Goal: Find specific page/section: Find specific page/section

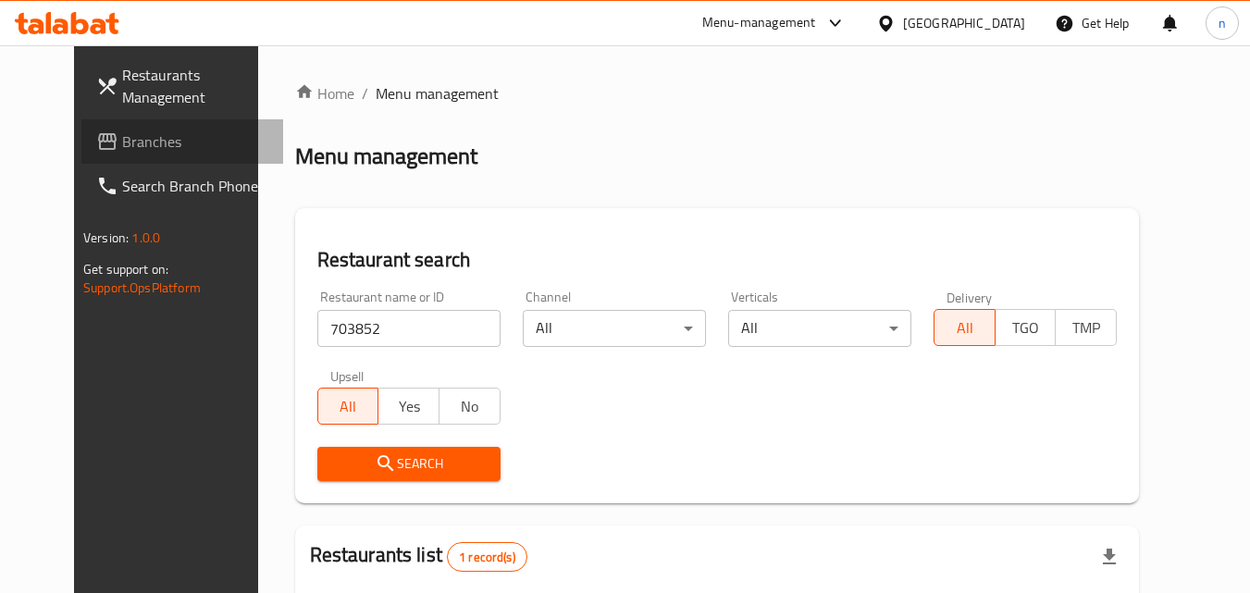
click at [122, 133] on span "Branches" at bounding box center [195, 141] width 146 height 22
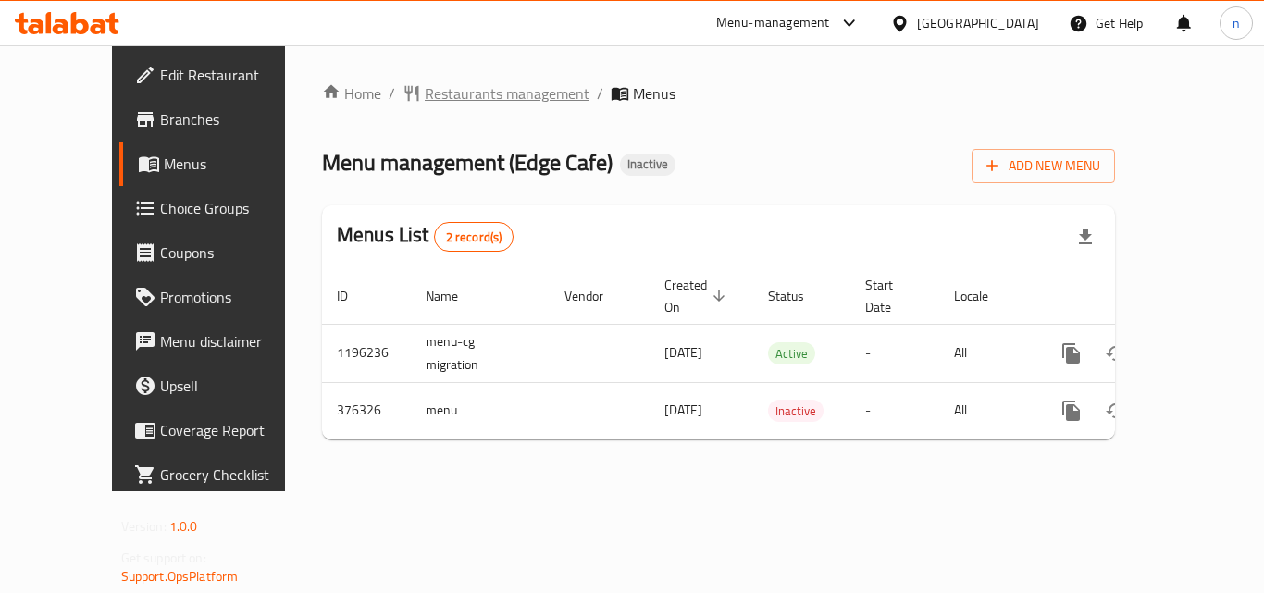
click at [452, 101] on span "Restaurants management" at bounding box center [507, 93] width 165 height 22
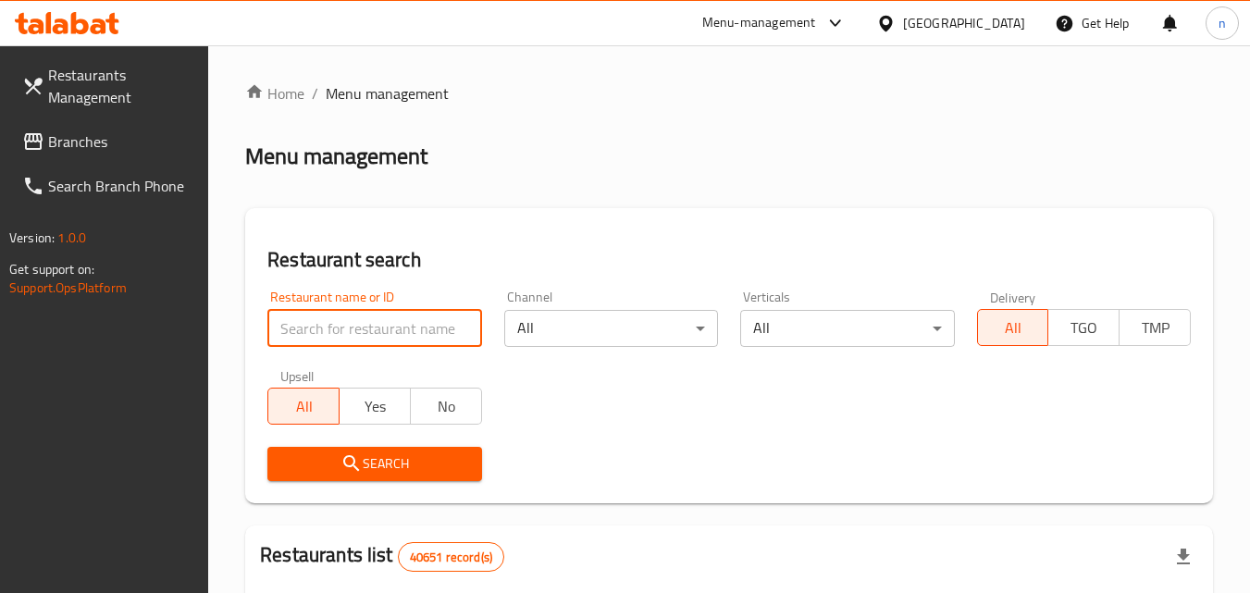
click at [384, 331] on input "search" at bounding box center [374, 328] width 214 height 37
paste input "631207"
type input "631207"
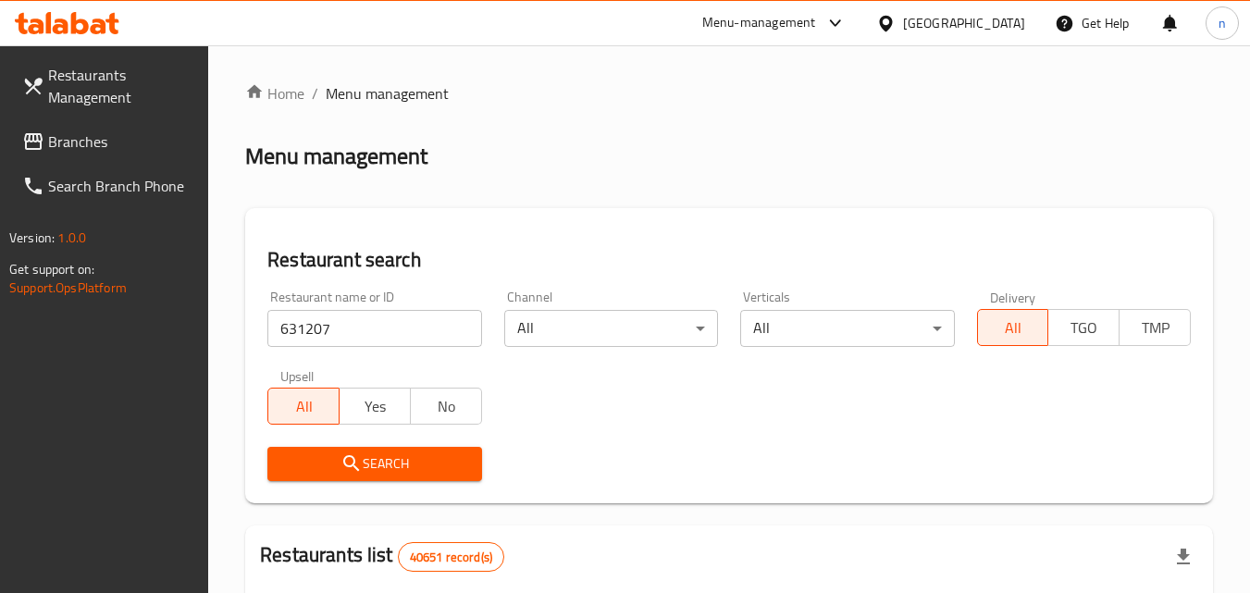
click at [396, 469] on span "Search" at bounding box center [374, 463] width 184 height 23
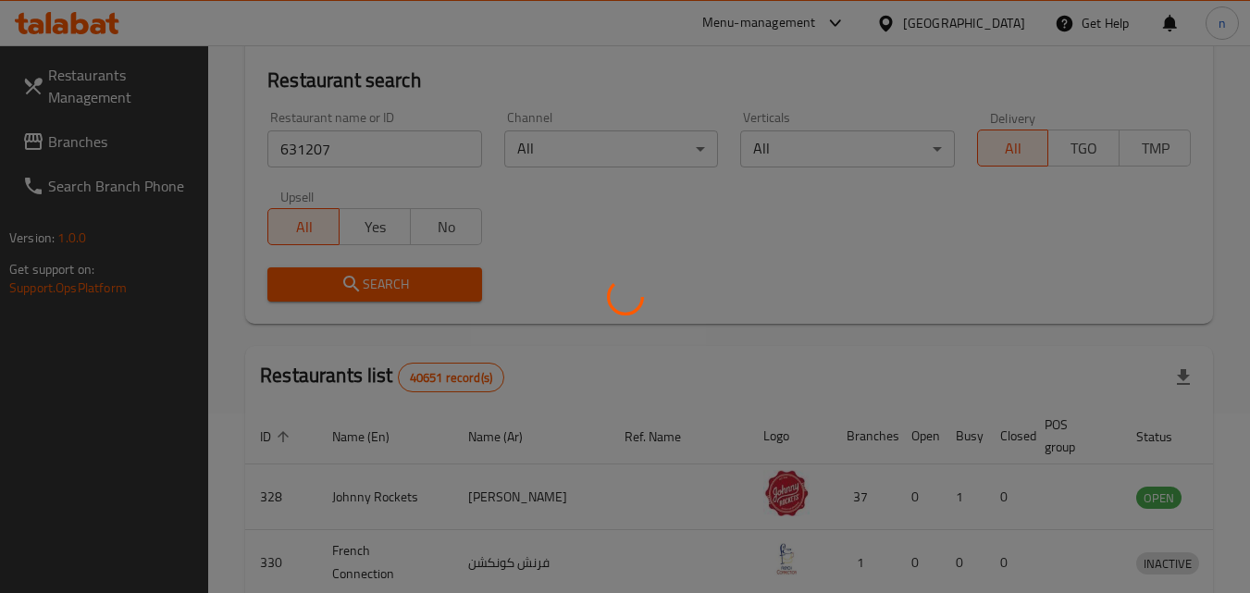
scroll to position [185, 0]
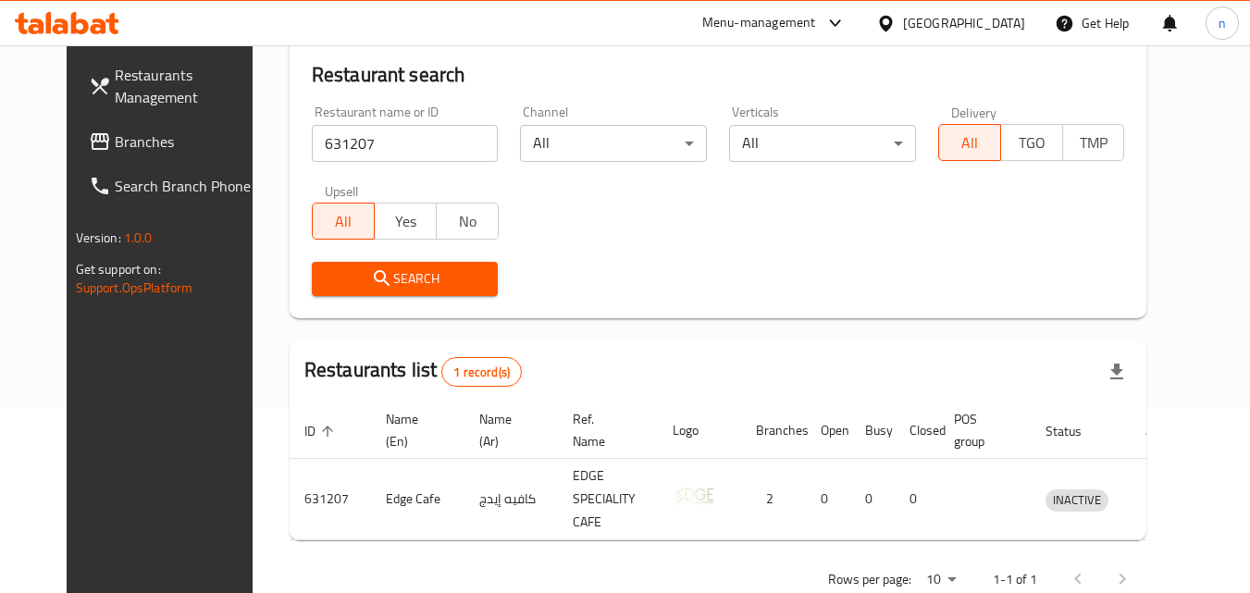
click at [973, 31] on div "[GEOGRAPHIC_DATA]" at bounding box center [964, 23] width 122 height 20
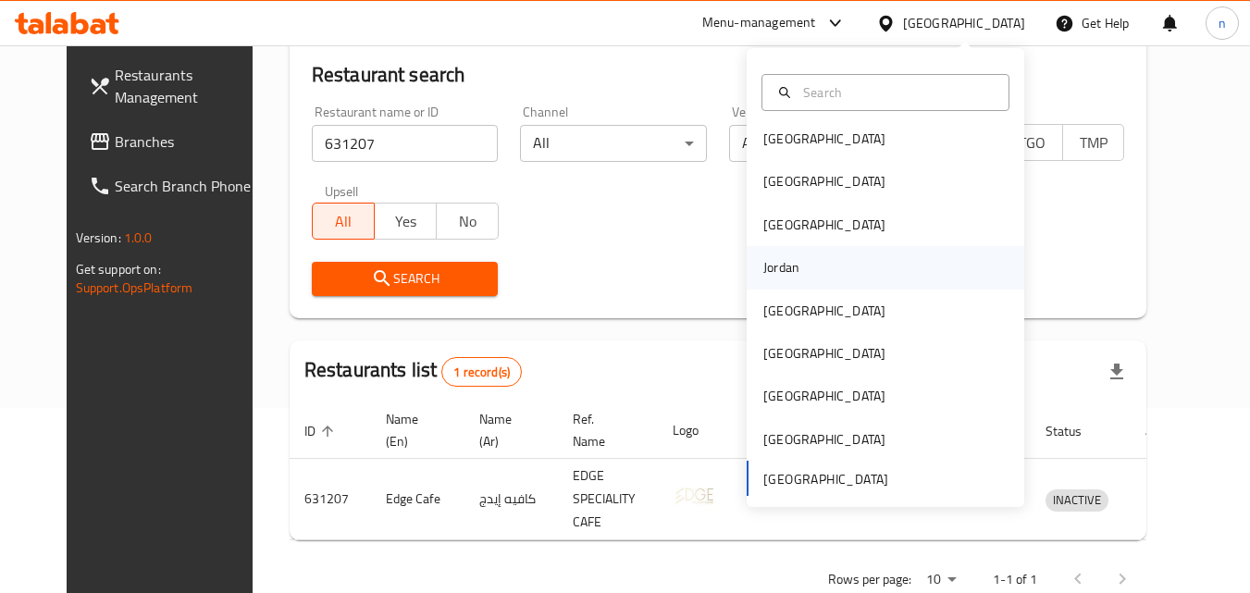
scroll to position [10, 0]
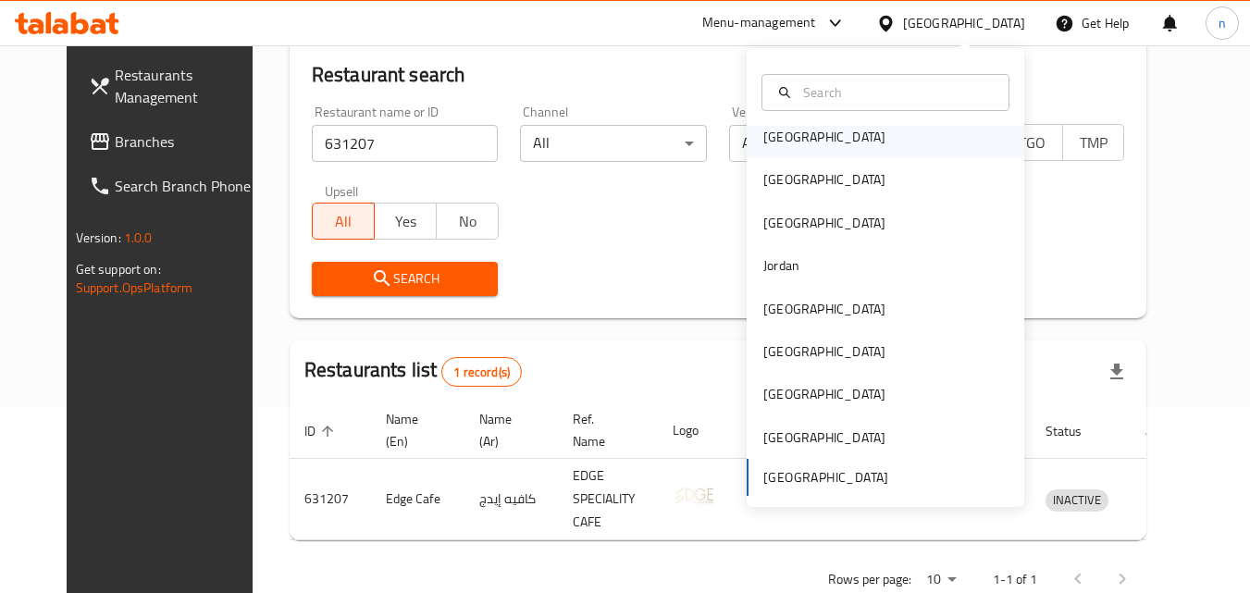
drag, startPoint x: 800, startPoint y: 141, endPoint x: 779, endPoint y: 148, distance: 22.5
click at [779, 148] on div "Bahrain" at bounding box center [825, 137] width 152 height 43
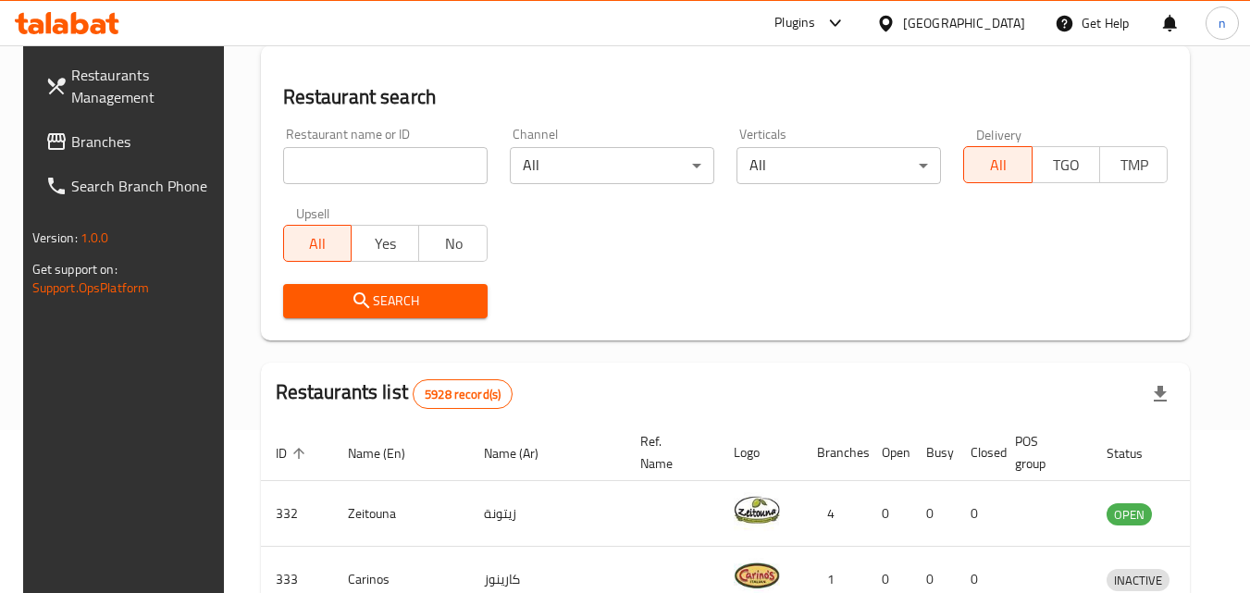
scroll to position [185, 0]
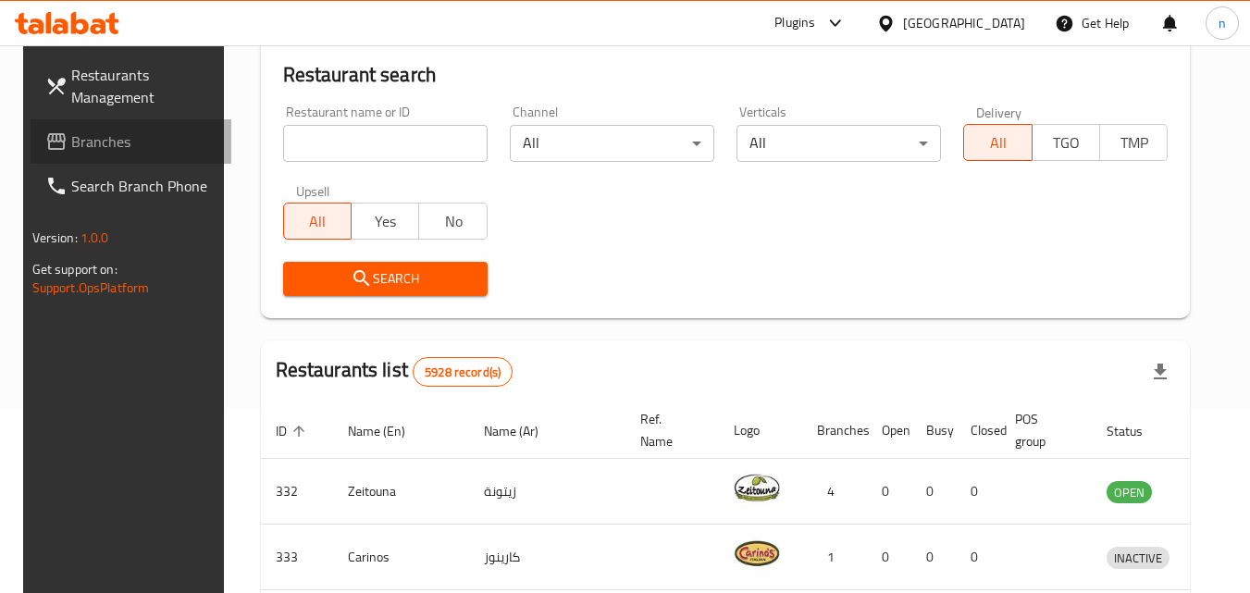
click at [86, 141] on span "Branches" at bounding box center [144, 141] width 146 height 22
